Goal: Task Accomplishment & Management: Manage account settings

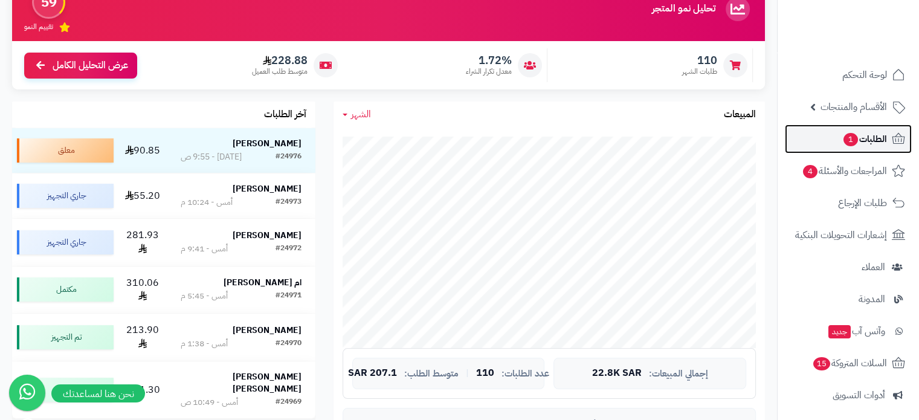
click at [868, 142] on span "الطلبات 1" at bounding box center [864, 138] width 45 height 17
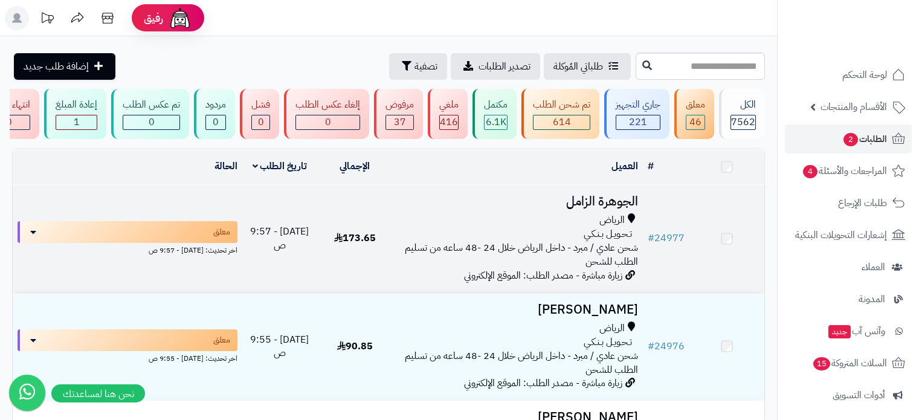
click at [612, 220] on td "الجوهرة الزامل الرياض تـحـويـل بـنـكـي شحن عادي / مبرد - داخل الرياض خلال 24 -4…" at bounding box center [517, 238] width 250 height 107
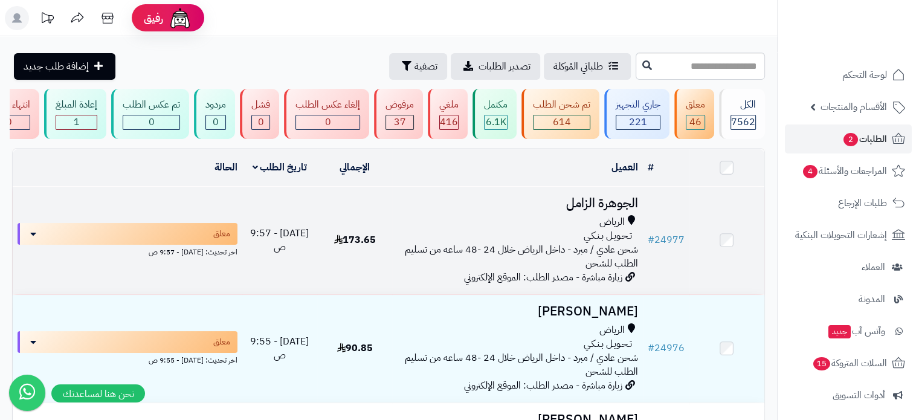
click at [611, 210] on h3 "الجوهرة الزامل" at bounding box center [517, 203] width 240 height 14
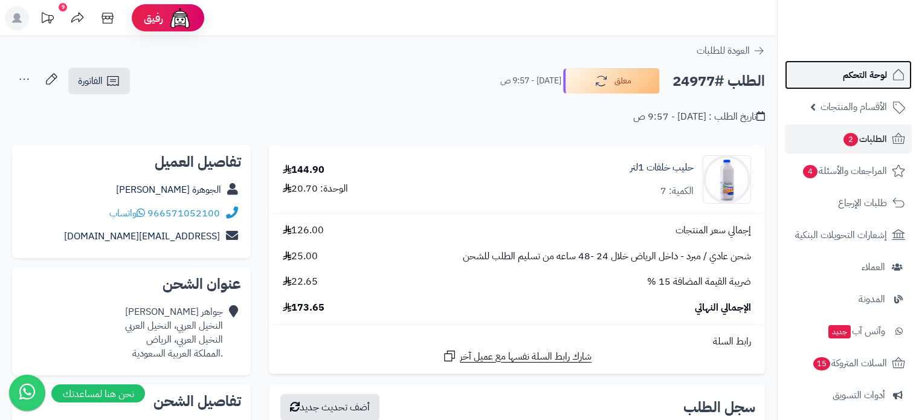
click at [848, 76] on span "لوحة التحكم" at bounding box center [864, 74] width 44 height 17
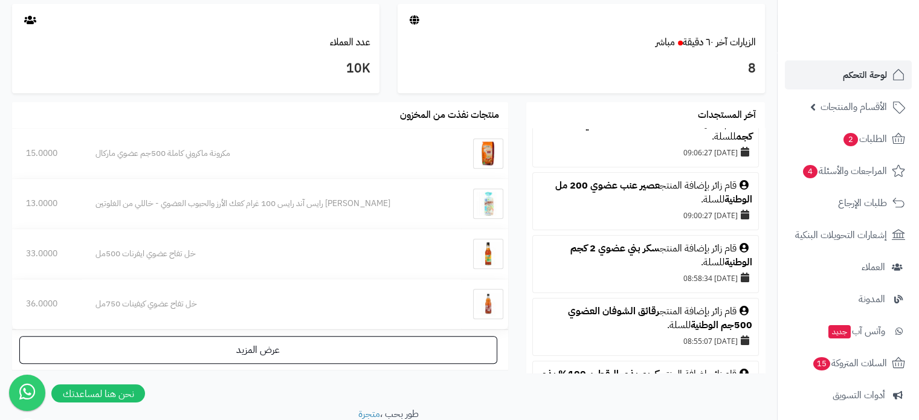
scroll to position [181, 0]
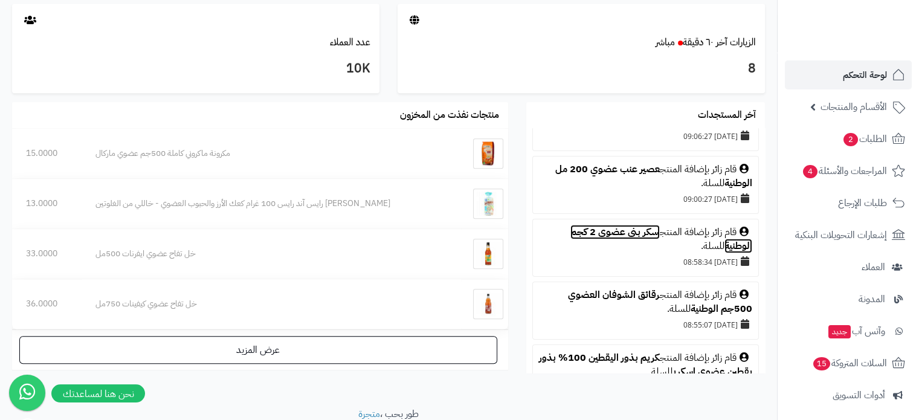
click at [625, 235] on link "سكر بني عضوي 2 كجم الوطنية" at bounding box center [661, 239] width 182 height 28
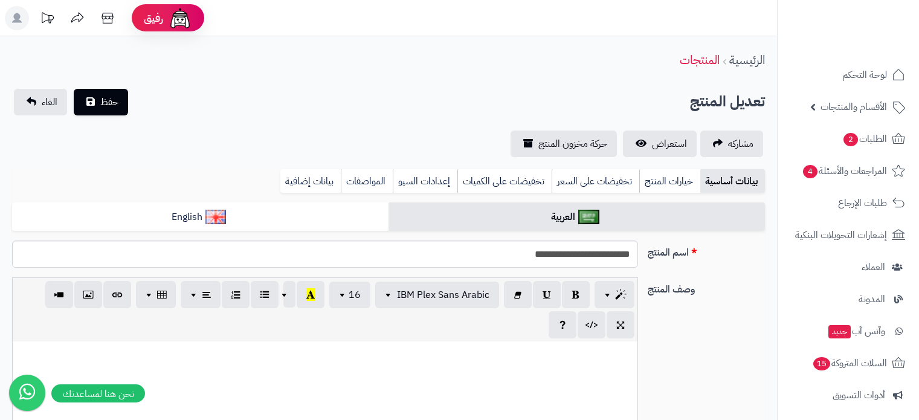
scroll to position [483, 0]
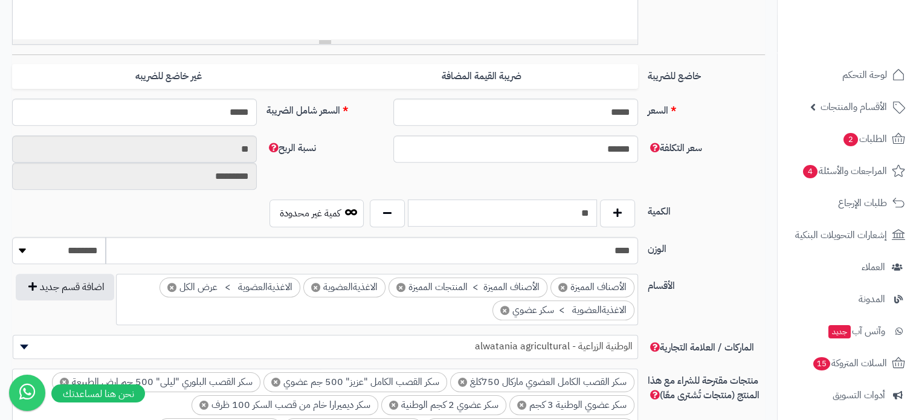
click at [574, 210] on input "**" at bounding box center [502, 212] width 189 height 27
type input "*"
click at [738, 201] on label "الكمية" at bounding box center [706, 208] width 127 height 19
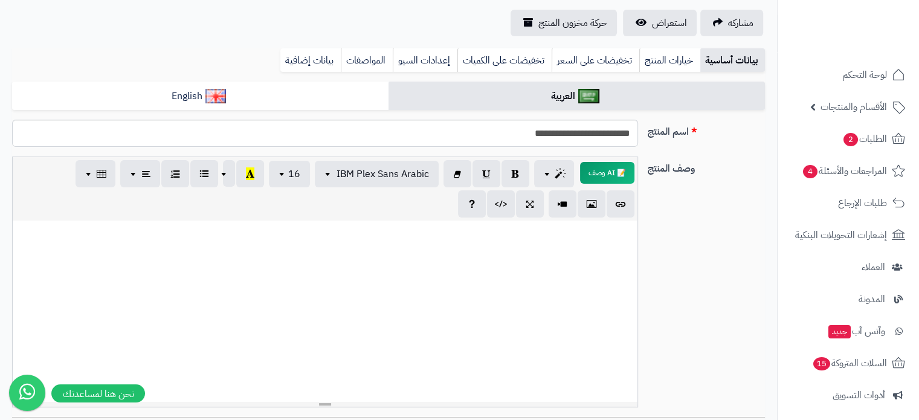
scroll to position [0, 0]
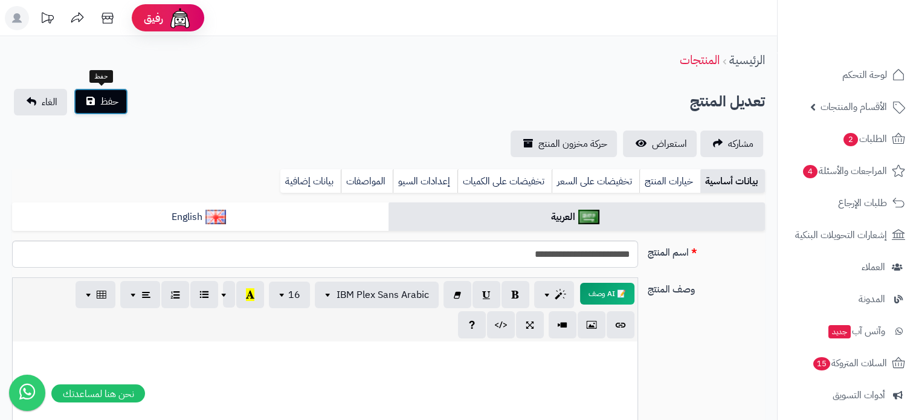
click at [104, 103] on span "حفظ" at bounding box center [109, 101] width 18 height 14
